Goal: Use online tool/utility: Utilize a website feature to perform a specific function

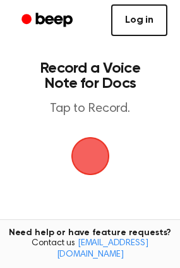
click at [154, 23] on link "Log in" at bounding box center [139, 20] width 56 height 32
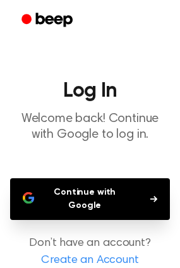
click at [144, 192] on button "Continue with Google" at bounding box center [90, 199] width 160 height 42
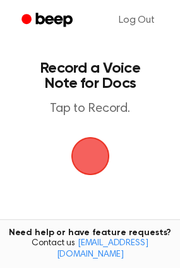
click at [106, 156] on span "button" at bounding box center [90, 155] width 35 height 35
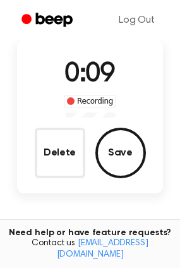
scroll to position [63, 0]
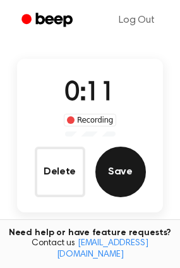
click at [130, 177] on button "Save" at bounding box center [120, 172] width 51 height 51
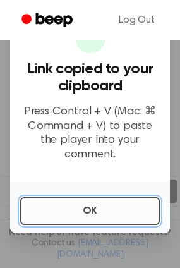
click at [95, 205] on button "OK" at bounding box center [90, 211] width 140 height 28
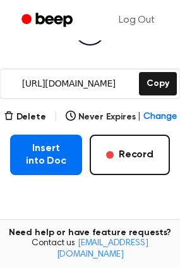
scroll to position [190, 0]
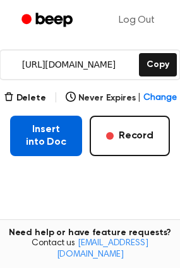
click at [72, 132] on button "Insert into Doc" at bounding box center [46, 136] width 72 height 40
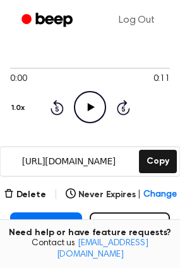
scroll to position [0, 0]
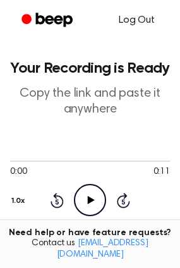
click at [139, 19] on link "Log Out" at bounding box center [136, 20] width 61 height 30
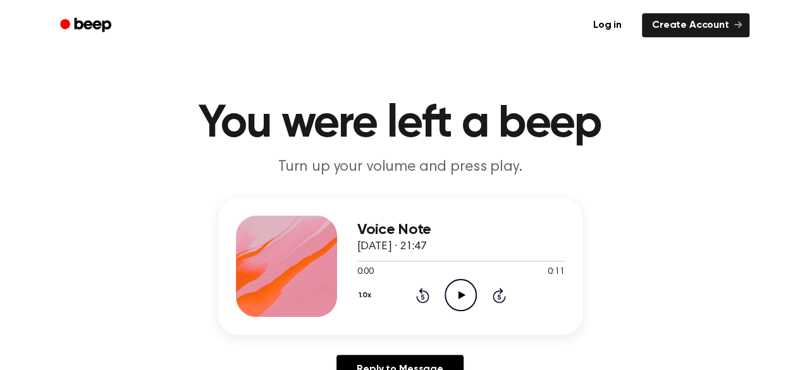
click at [468, 298] on icon "Play Audio" at bounding box center [460, 295] width 32 height 32
click at [464, 302] on icon "Pause Audio" at bounding box center [460, 295] width 32 height 32
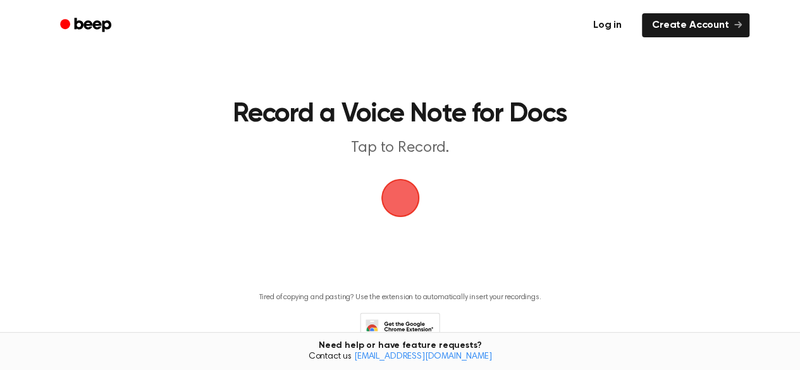
click at [619, 25] on link "Log in" at bounding box center [607, 25] width 54 height 29
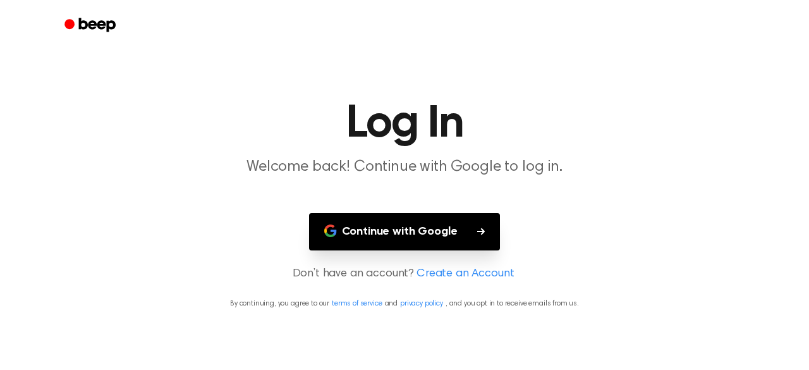
click at [483, 224] on button "Continue with Google" at bounding box center [405, 231] width 192 height 37
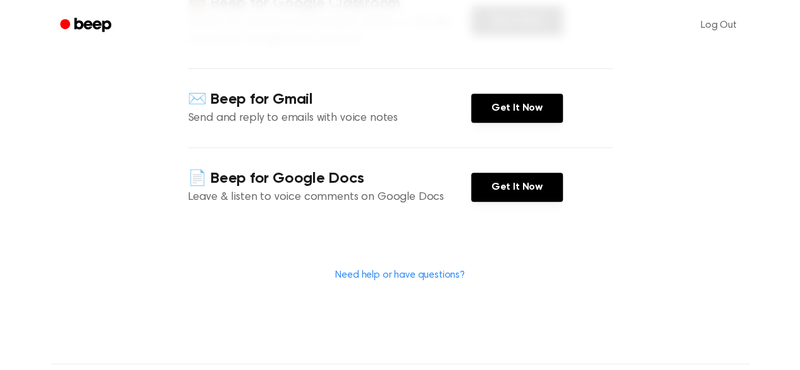
scroll to position [253, 0]
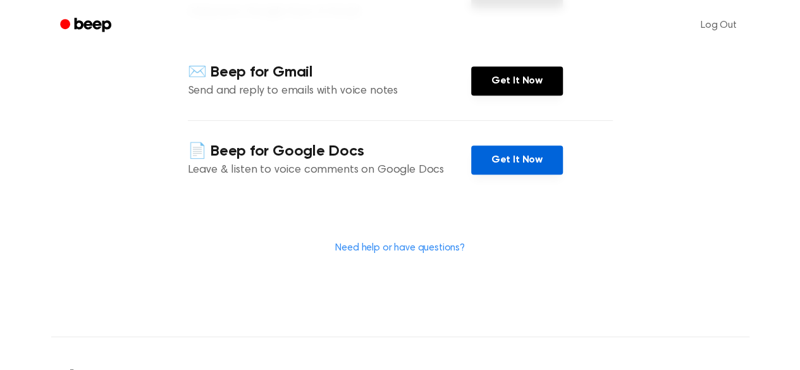
click at [505, 174] on link "Get It Now" at bounding box center [517, 159] width 92 height 29
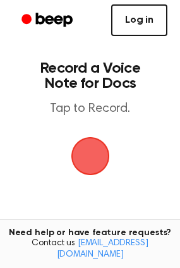
click at [153, 20] on link "Log in" at bounding box center [139, 20] width 56 height 32
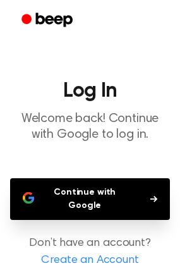
click at [114, 192] on button "Continue with Google" at bounding box center [90, 199] width 160 height 42
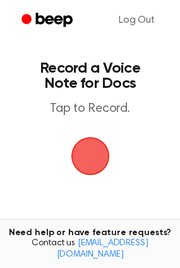
click at [86, 159] on span "button" at bounding box center [90, 156] width 64 height 64
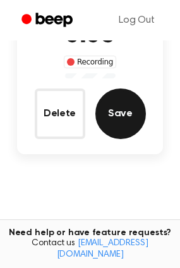
scroll to position [126, 0]
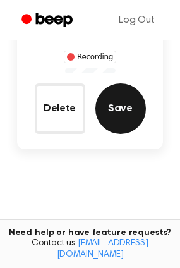
click at [109, 106] on button "Save" at bounding box center [120, 108] width 51 height 51
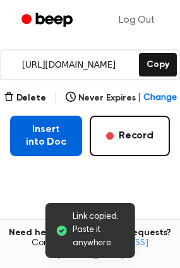
scroll to position [190, 0]
click at [37, 128] on button "Insert into Doc" at bounding box center [46, 136] width 72 height 40
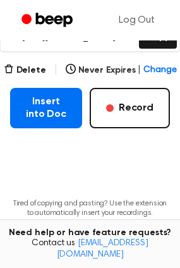
scroll to position [35, 0]
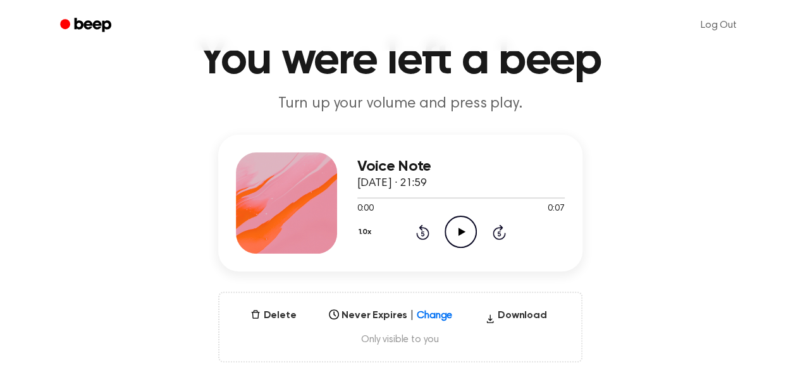
scroll to position [126, 0]
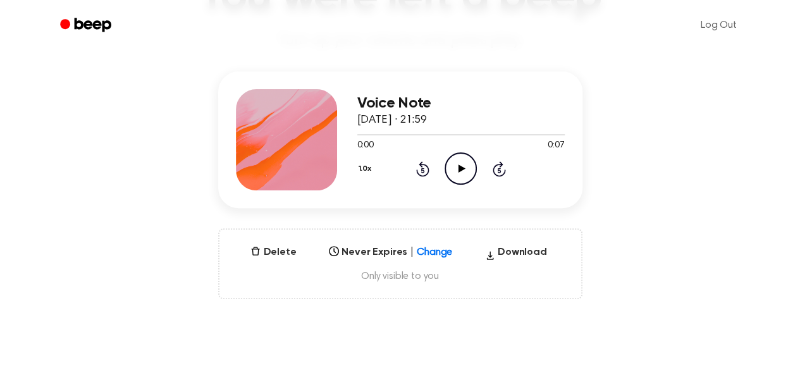
click at [470, 165] on icon "Play Audio" at bounding box center [460, 168] width 32 height 32
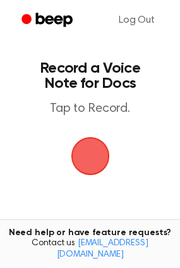
click at [95, 154] on span "button" at bounding box center [90, 155] width 35 height 35
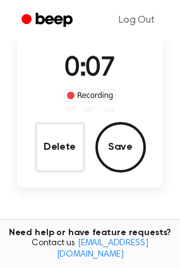
scroll to position [126, 0]
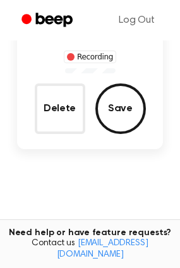
click at [78, 125] on button "Delete" at bounding box center [60, 108] width 51 height 51
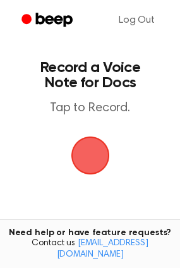
scroll to position [0, 0]
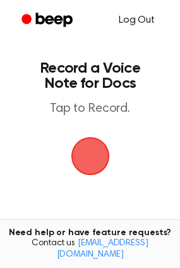
click at [130, 24] on link "Log Out" at bounding box center [136, 20] width 61 height 30
